Goal: Information Seeking & Learning: Find specific fact

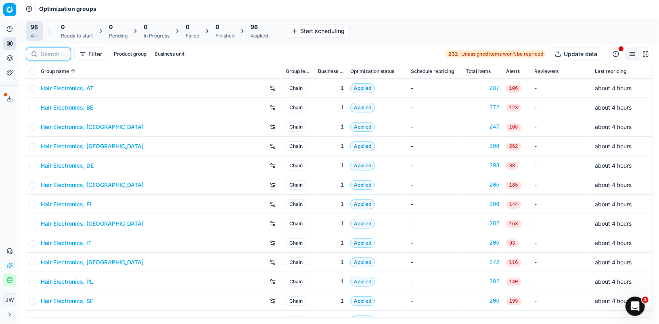
click at [53, 53] on input at bounding box center [53, 54] width 25 height 8
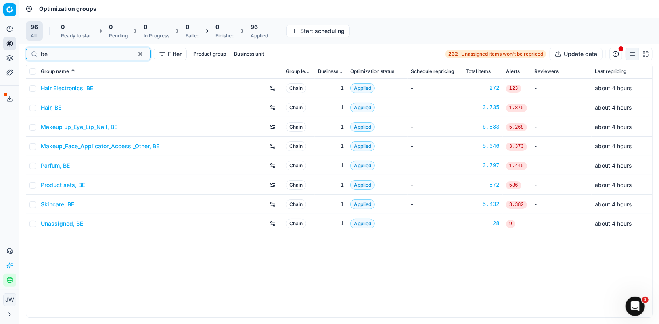
type input "be"
click at [46, 165] on link "Parfum, BE" at bounding box center [55, 166] width 29 height 8
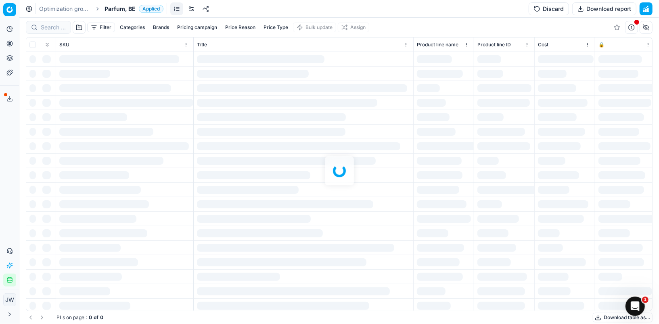
click at [55, 30] on div at bounding box center [339, 171] width 640 height 307
click at [54, 25] on div at bounding box center [339, 171] width 640 height 307
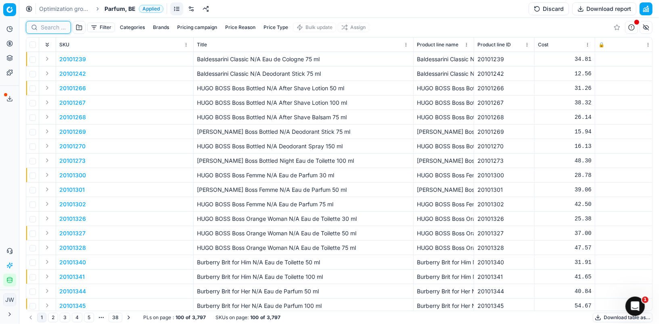
click at [54, 25] on input at bounding box center [53, 27] width 25 height 8
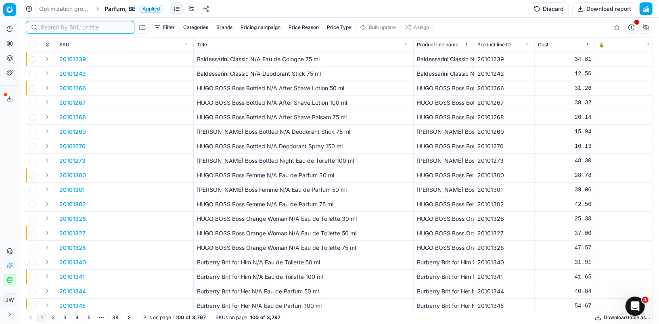
paste input "90001984-0002753"
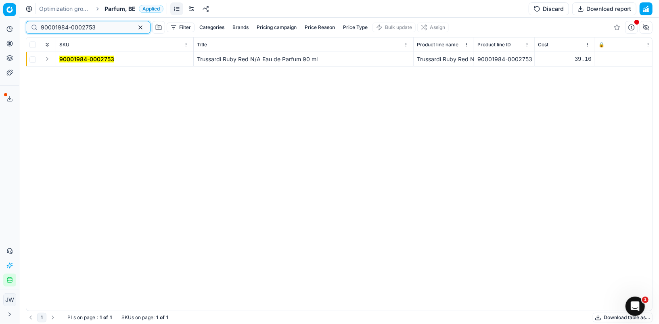
type input "90001984-0002753"
click at [47, 62] on button "Expand" at bounding box center [47, 59] width 10 height 10
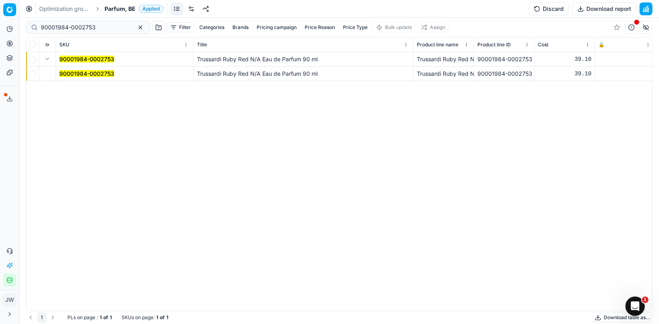
click at [73, 79] on td "90001984-0002753" at bounding box center [125, 74] width 138 height 15
click at [77, 71] on mark "90001984-0002753" at bounding box center [86, 73] width 55 height 7
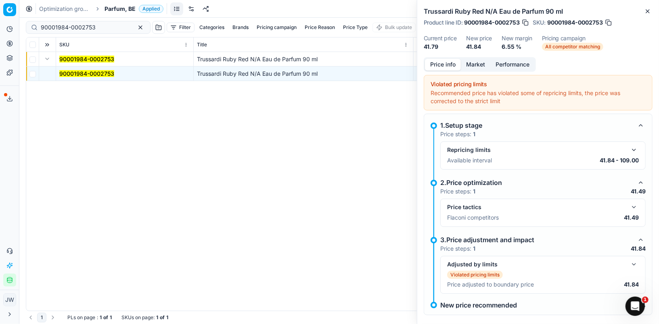
click at [635, 208] on button "button" at bounding box center [634, 208] width 10 height 10
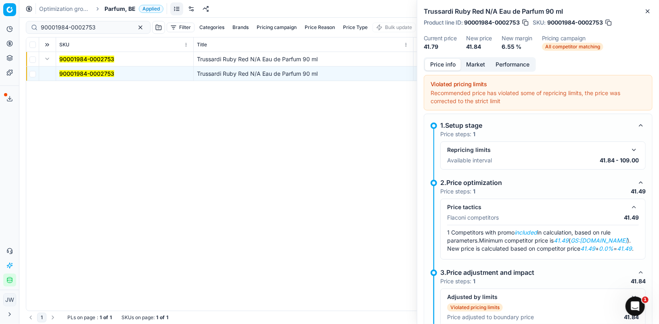
click at [635, 208] on button "button" at bounding box center [634, 208] width 10 height 10
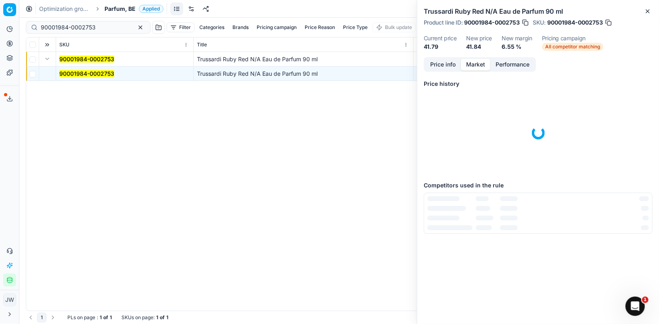
click at [475, 64] on button "Market" at bounding box center [475, 65] width 29 height 12
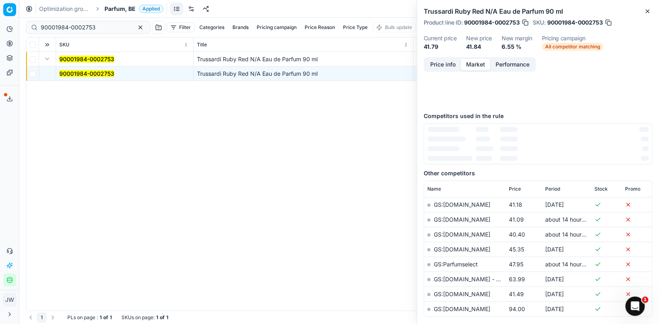
scroll to position [70, 0]
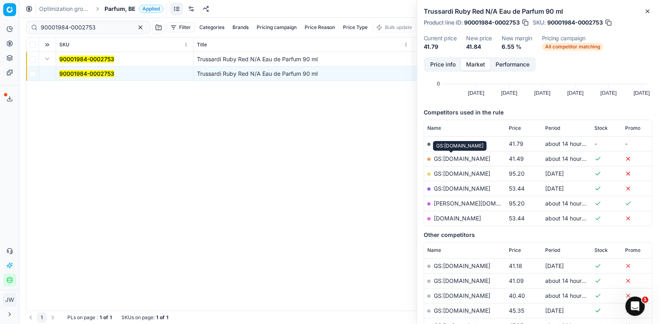
click at [456, 157] on link "GS:[DOMAIN_NAME]" at bounding box center [462, 158] width 56 height 7
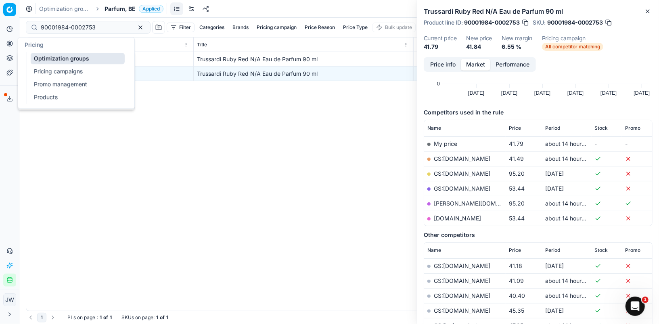
click at [10, 42] on icon at bounding box center [9, 43] width 6 height 6
click at [43, 62] on link "Optimization groups" at bounding box center [78, 58] width 94 height 11
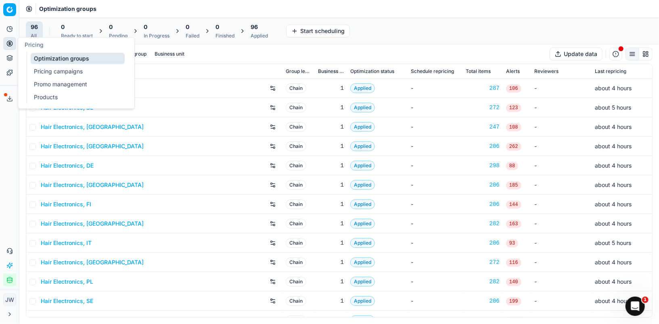
click at [53, 47] on div "Pricing" at bounding box center [76, 45] width 116 height 15
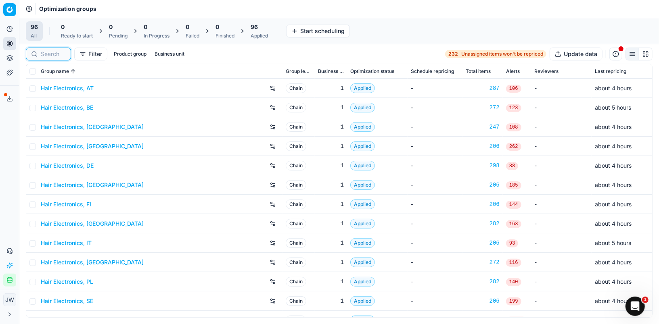
click at [50, 53] on input at bounding box center [53, 54] width 25 height 8
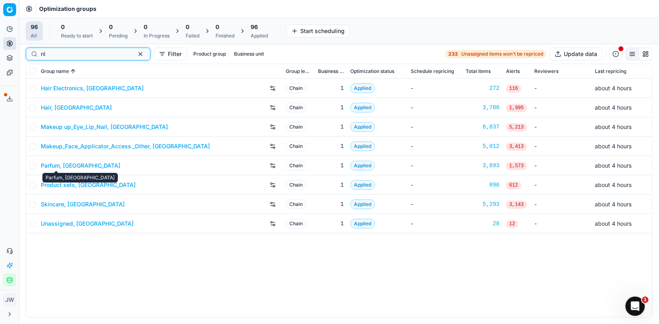
type input "nl"
click at [58, 166] on link "Parfum, [GEOGRAPHIC_DATA]" at bounding box center [80, 166] width 79 height 8
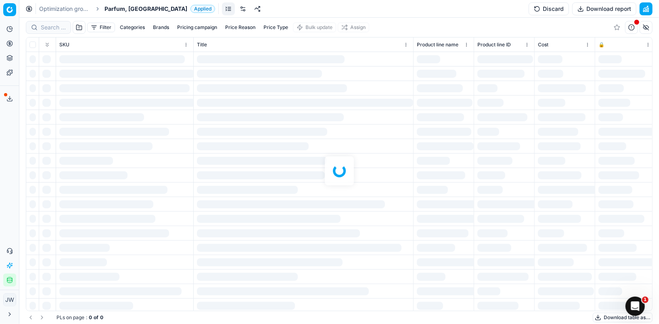
click at [55, 30] on div at bounding box center [339, 171] width 640 height 307
click at [44, 21] on div at bounding box center [339, 171] width 640 height 307
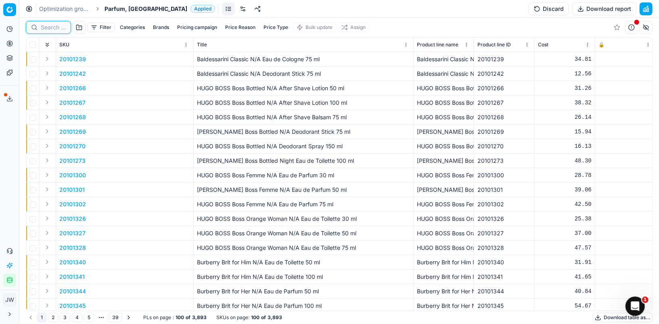
click at [48, 25] on input at bounding box center [53, 27] width 25 height 8
paste input "20102137"
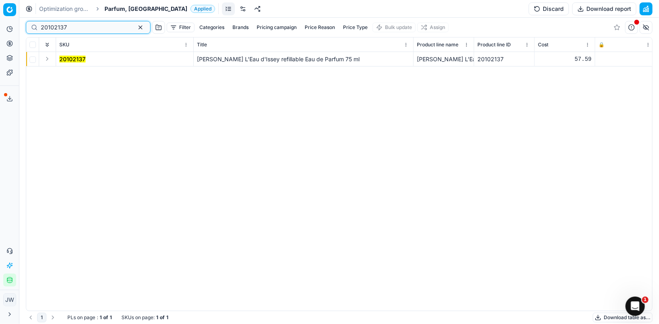
type input "20102137"
click at [49, 60] on button "Expand" at bounding box center [47, 59] width 10 height 10
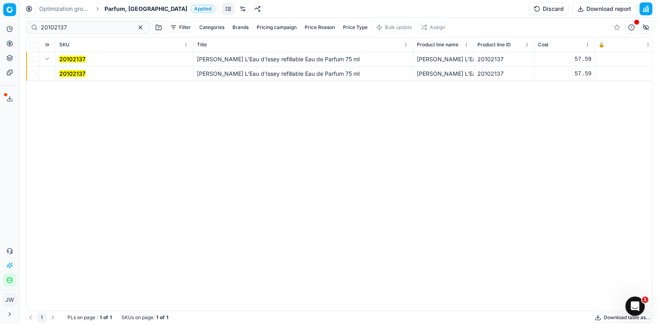
click at [80, 76] on mark "20102137" at bounding box center [72, 73] width 26 height 7
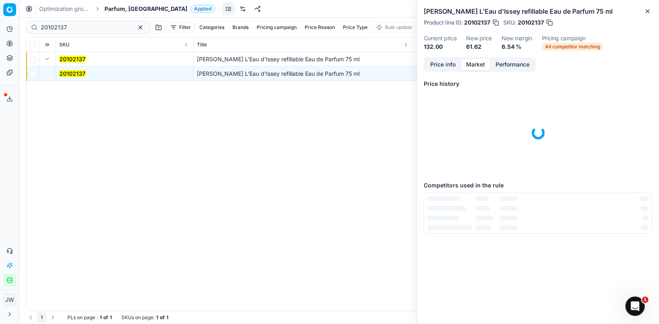
click at [468, 66] on button "Market" at bounding box center [475, 65] width 29 height 12
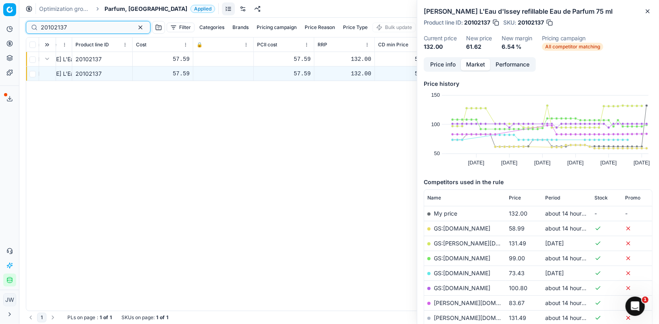
drag, startPoint x: 68, startPoint y: 27, endPoint x: 29, endPoint y: 19, distance: 39.8
click at [29, 19] on div "20102137 Filter Categories Brands Pricing campaign Price Reason Price Type Bulk…" at bounding box center [339, 27] width 627 height 19
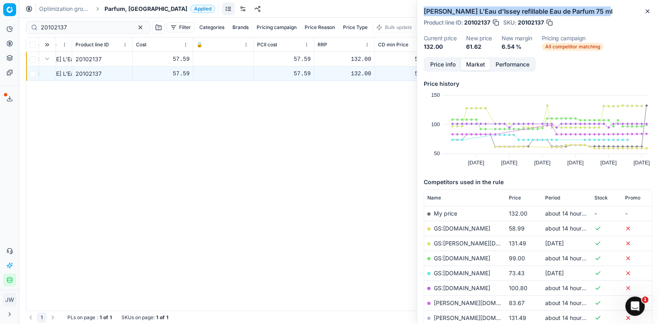
drag, startPoint x: 423, startPoint y: 14, endPoint x: 601, endPoint y: 10, distance: 178.0
click at [601, 10] on div "[PERSON_NAME] L'Eau d'Issey refillable Eau de Parfum 75 ml Product line ID : 20…" at bounding box center [538, 28] width 242 height 57
copy h2 "[PERSON_NAME] L'Eau d'Issey refillable Eau de Parfum 75 ml"
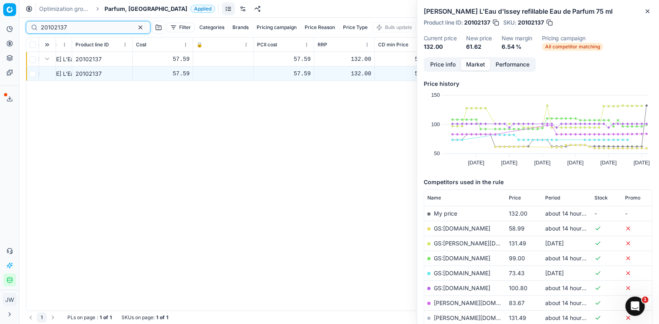
drag, startPoint x: 98, startPoint y: 30, endPoint x: 2, endPoint y: 19, distance: 96.7
click at [2, 19] on div "Pricing platform Analytics Pricing Product portfolio Templates Export service 6…" at bounding box center [329, 162] width 659 height 324
paste input "80022168-100"
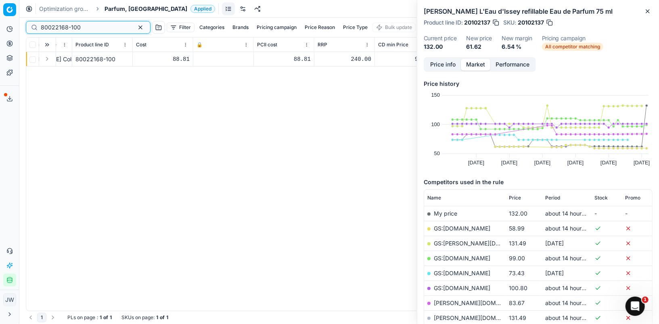
type input "80022168-100"
click at [43, 57] on button "Expand" at bounding box center [47, 59] width 10 height 10
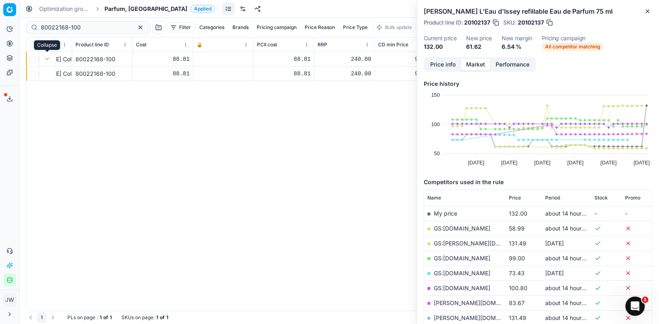
click at [61, 73] on div "[PERSON_NAME] Collection Noire Féminité du Bois Eau de Parfum 100 ml" at bounding box center [42, 74] width 54 height 8
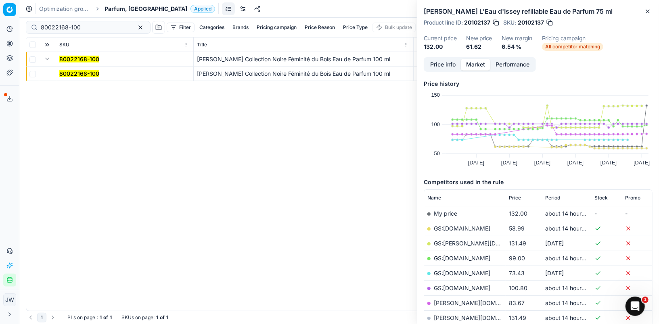
click at [77, 72] on mark "80022168-100" at bounding box center [79, 73] width 40 height 7
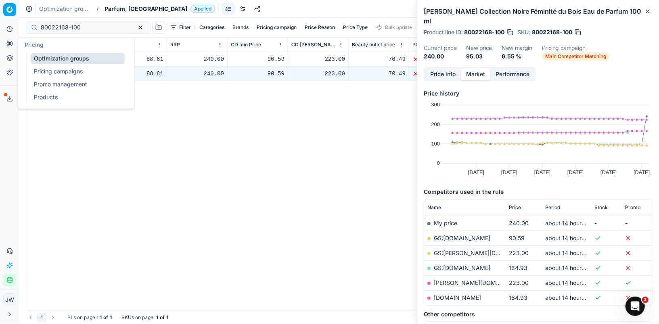
click at [8, 43] on icon at bounding box center [9, 43] width 6 height 6
click at [48, 56] on link "Optimization groups" at bounding box center [78, 58] width 94 height 11
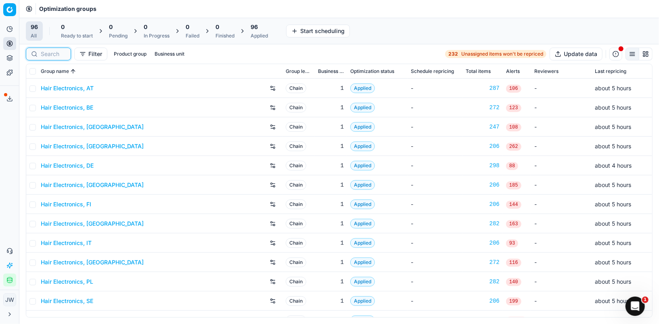
click at [57, 54] on input at bounding box center [53, 54] width 25 height 8
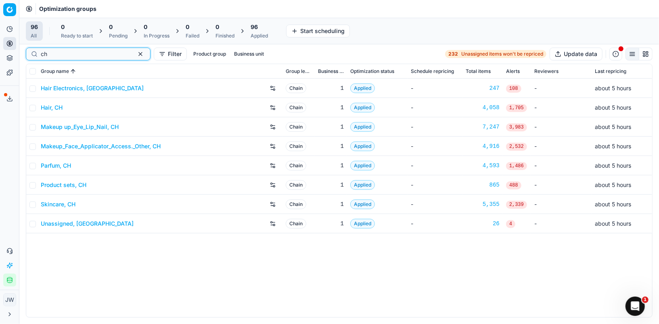
type input "ch"
click at [56, 163] on link "Parfum, CH" at bounding box center [56, 166] width 30 height 8
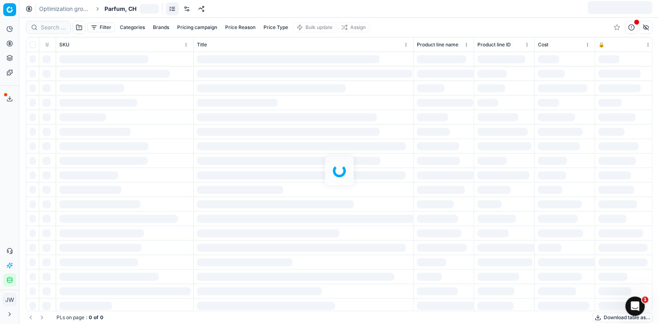
click at [48, 29] on div at bounding box center [339, 171] width 640 height 307
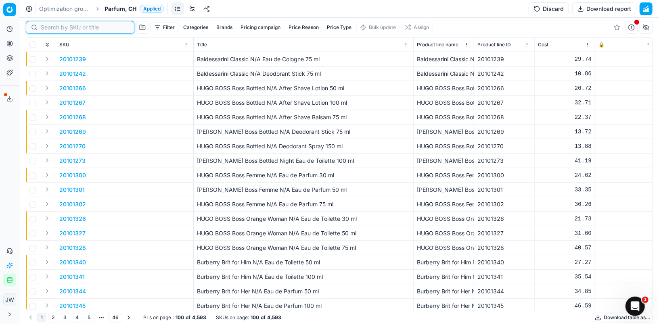
click at [48, 29] on input at bounding box center [85, 27] width 88 height 8
paste input "20102143"
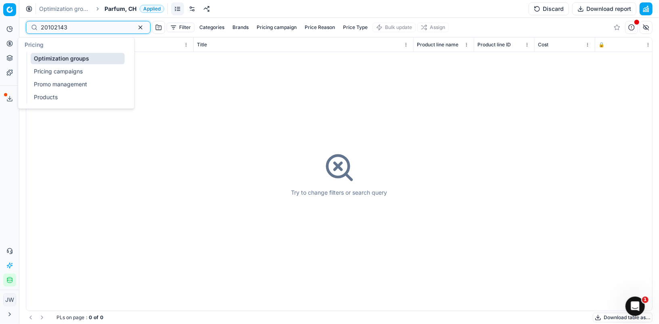
type input "20102143"
click at [11, 43] on icon at bounding box center [9, 43] width 6 height 6
click at [50, 59] on link "Optimization groups" at bounding box center [78, 58] width 94 height 11
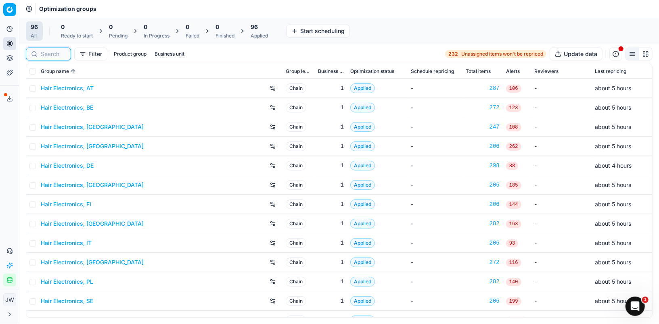
click at [50, 50] on input at bounding box center [53, 54] width 25 height 8
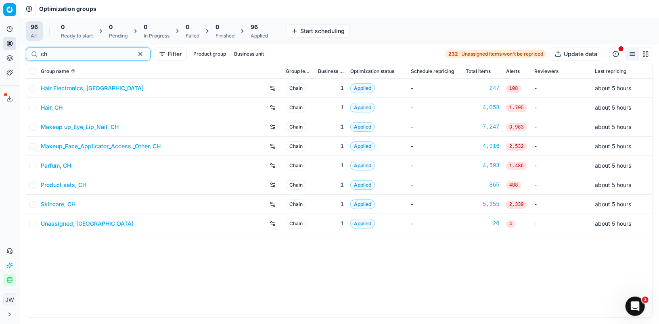
type input "ch"
click at [71, 187] on link "Product sets, CH" at bounding box center [64, 185] width 46 height 8
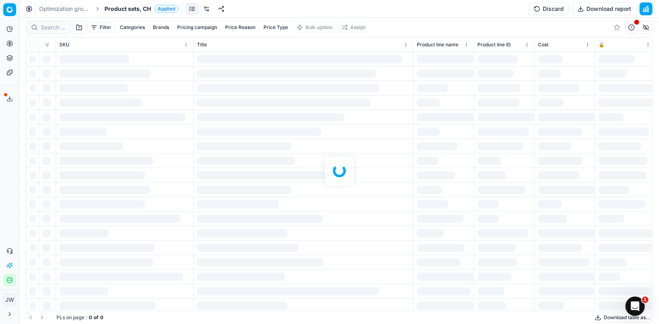
click at [45, 27] on div at bounding box center [339, 171] width 640 height 307
click at [56, 29] on div at bounding box center [339, 171] width 640 height 307
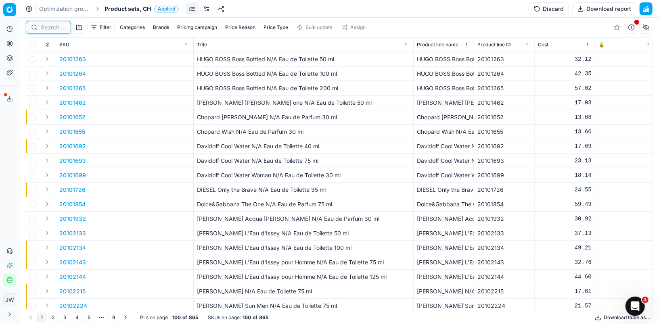
click at [56, 29] on input at bounding box center [53, 27] width 25 height 8
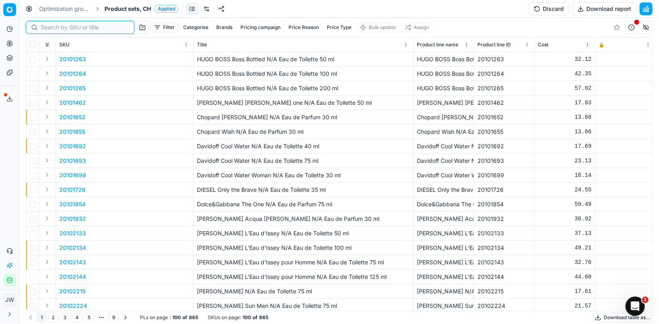
paste input "20102143"
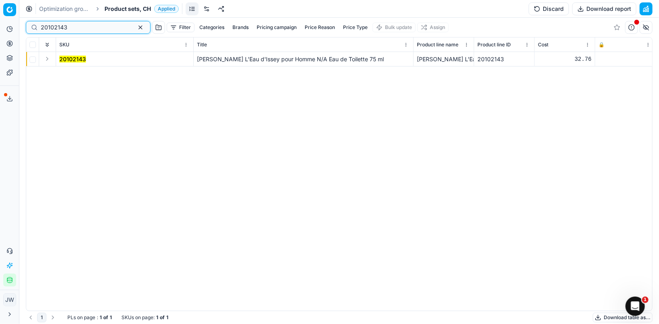
type input "20102143"
click at [48, 57] on button "Expand" at bounding box center [47, 59] width 10 height 10
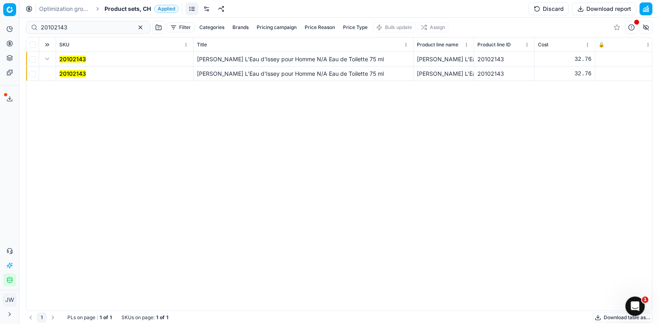
click at [58, 68] on td "20102143" at bounding box center [125, 74] width 138 height 15
click at [76, 73] on mark "20102143" at bounding box center [72, 73] width 27 height 7
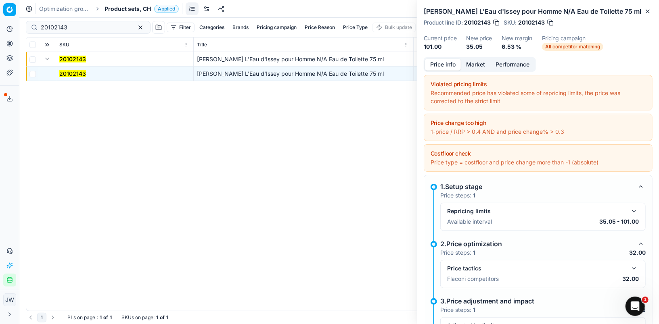
click at [636, 266] on button "button" at bounding box center [634, 269] width 10 height 10
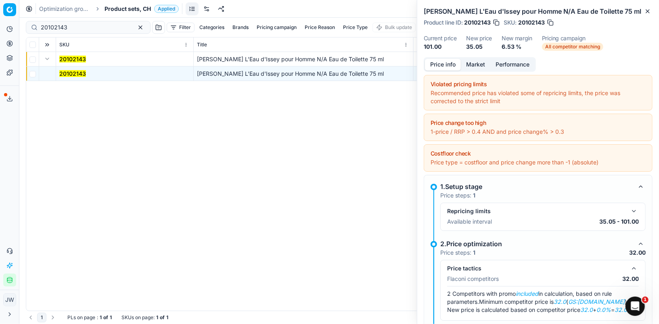
scroll to position [65, 0]
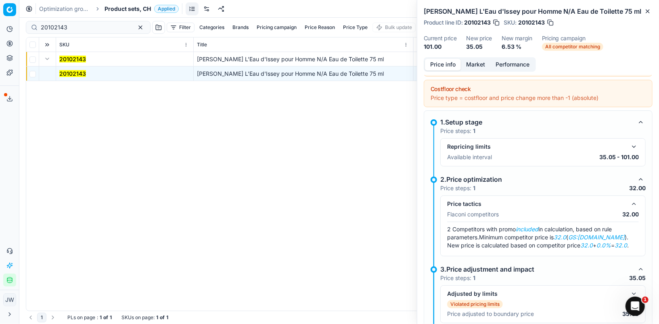
click at [478, 63] on button "Market" at bounding box center [475, 65] width 29 height 12
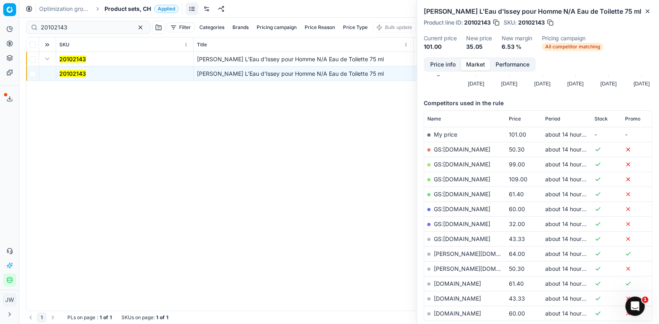
scroll to position [80, 0]
click at [457, 222] on link "GS:[DOMAIN_NAME]" at bounding box center [462, 223] width 56 height 7
